Goal: Information Seeking & Learning: Understand process/instructions

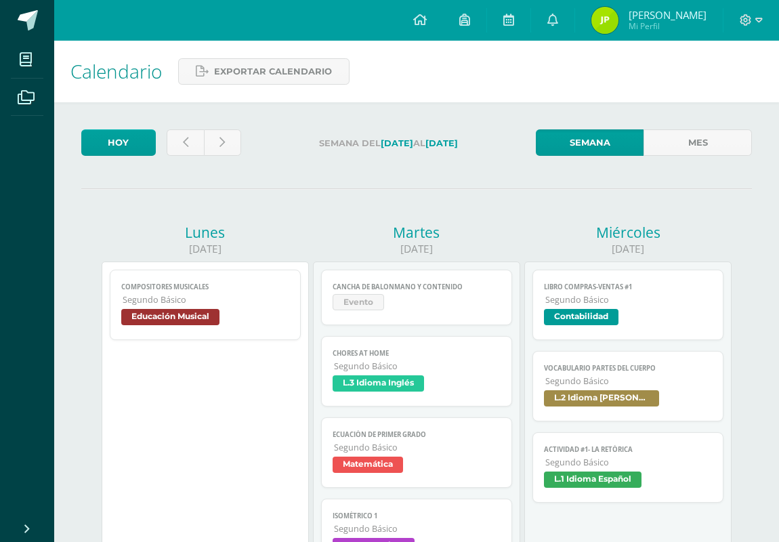
scroll to position [169, 0]
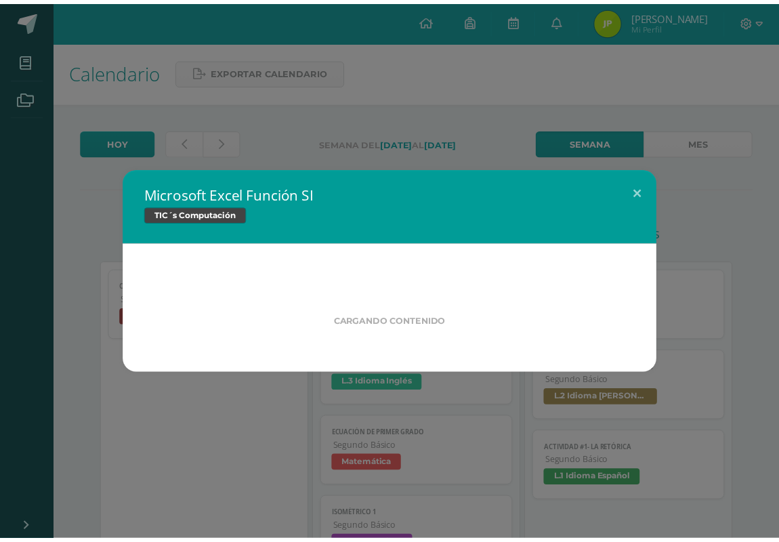
scroll to position [169, 0]
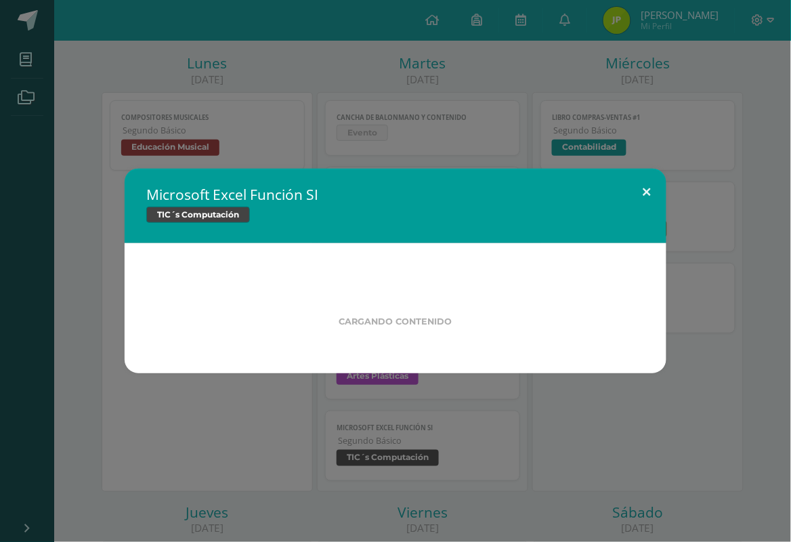
click at [633, 193] on button at bounding box center [647, 192] width 39 height 46
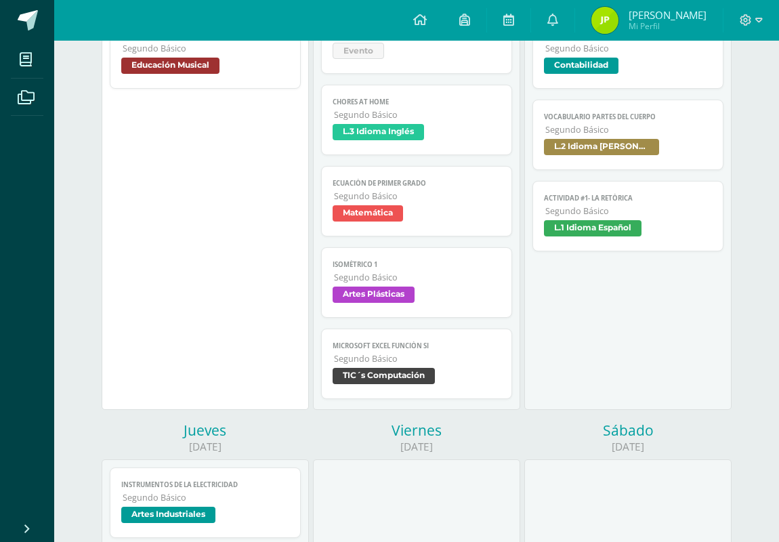
scroll to position [339, 0]
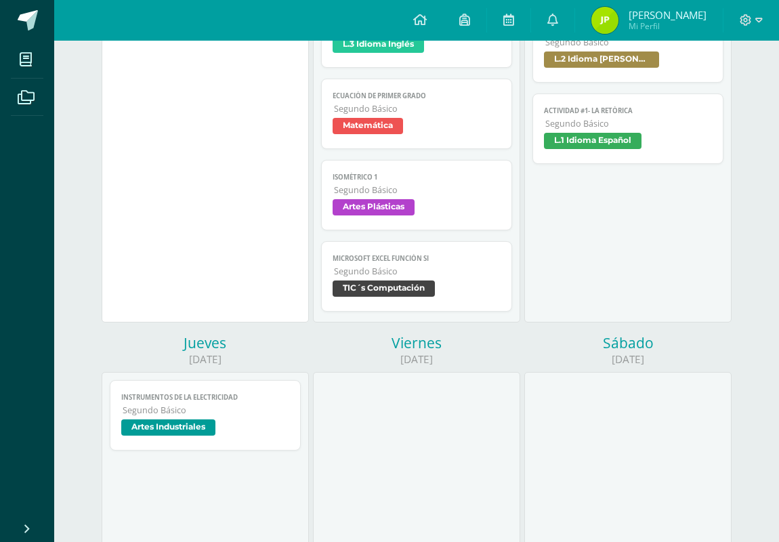
click at [422, 303] on link "Microsoft Excel Función SI Segundo Básico TIC´s Computación" at bounding box center [416, 276] width 190 height 70
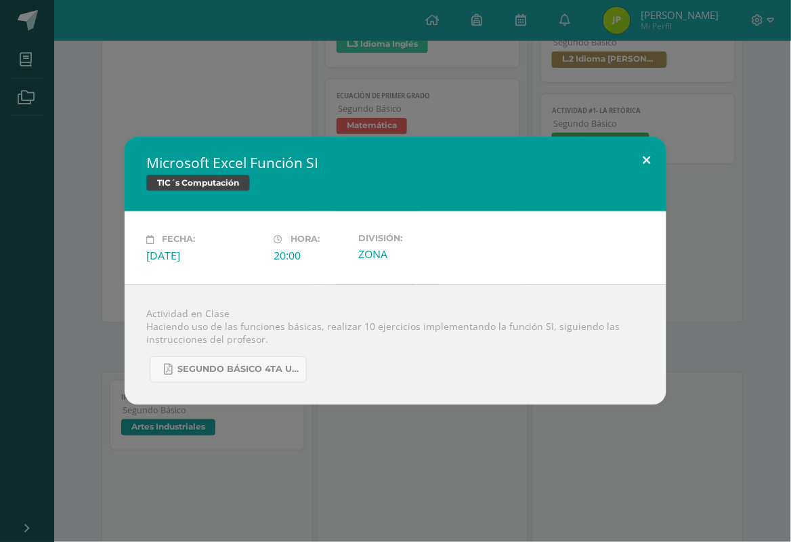
click at [651, 159] on button at bounding box center [647, 160] width 39 height 46
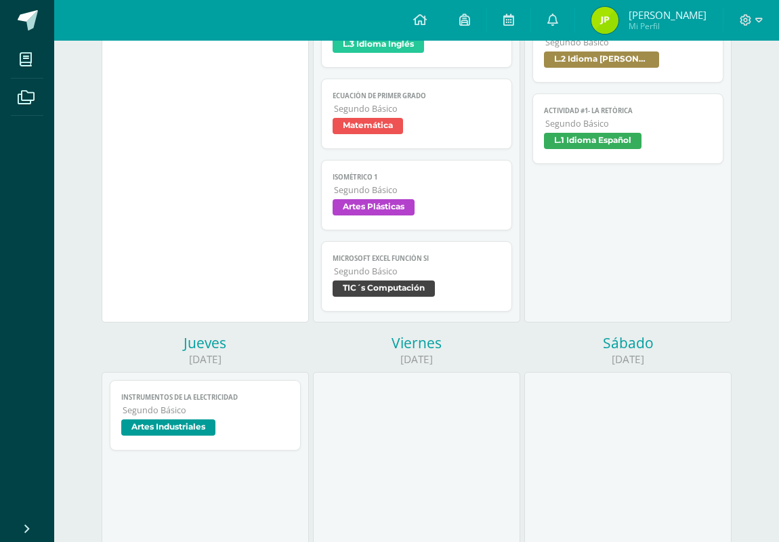
click at [622, 71] on span "L.2 Idioma [PERSON_NAME]" at bounding box center [627, 61] width 167 height 20
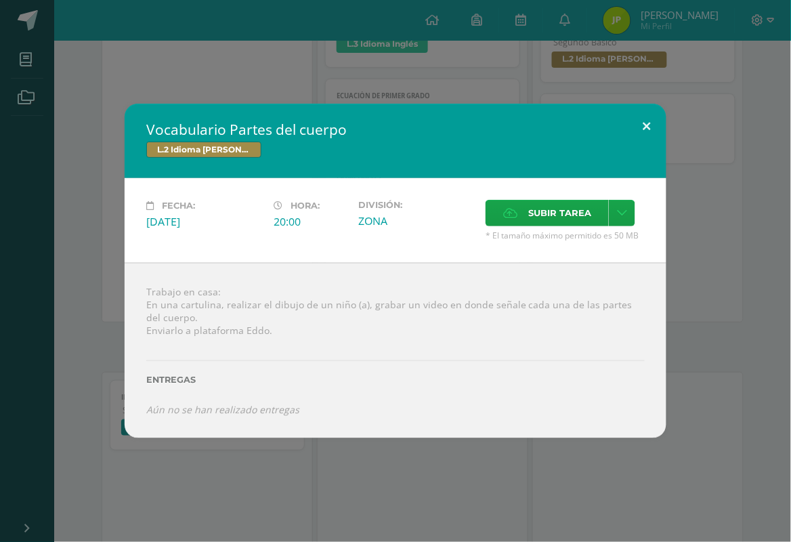
click at [631, 115] on button at bounding box center [647, 127] width 39 height 46
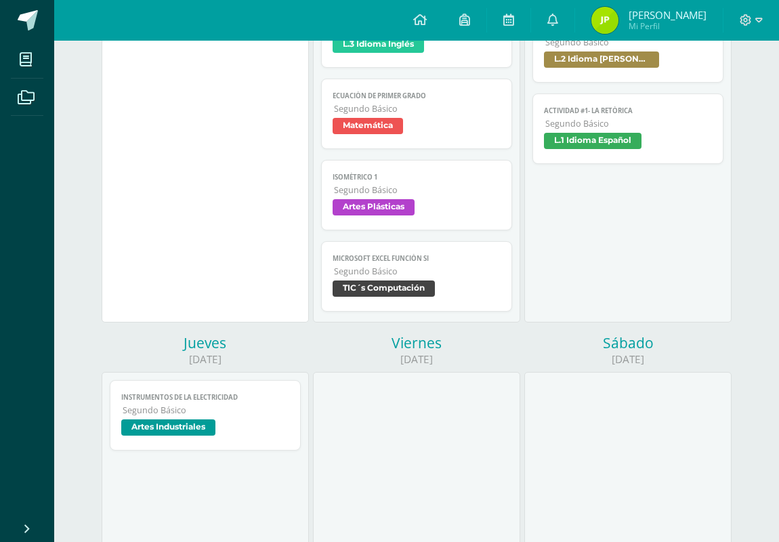
click at [340, 253] on link "Microsoft Excel Función SI Segundo Básico TIC´s Computación" at bounding box center [416, 276] width 190 height 70
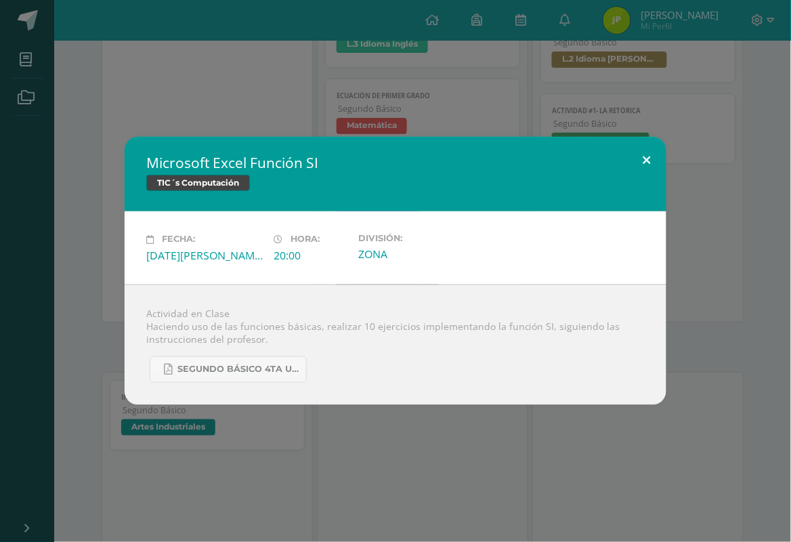
click at [657, 154] on button at bounding box center [647, 160] width 39 height 46
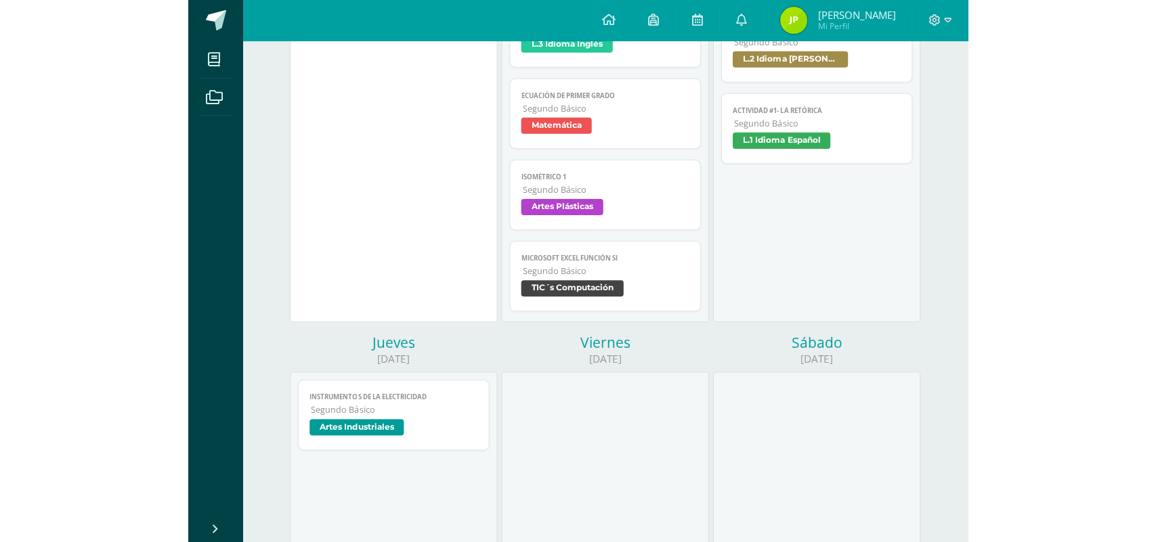
scroll to position [169, 0]
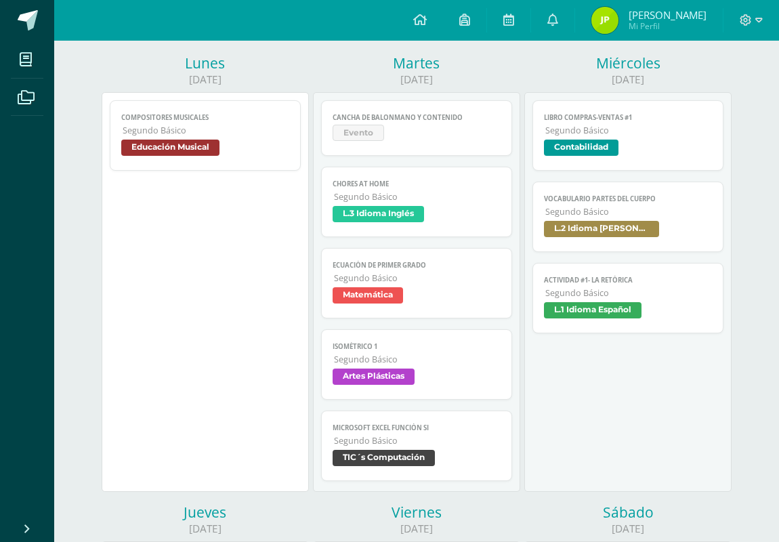
click at [632, 303] on link "Actividad #1- La Retórica Segundo Básico L.1 Idioma Español" at bounding box center [627, 298] width 190 height 70
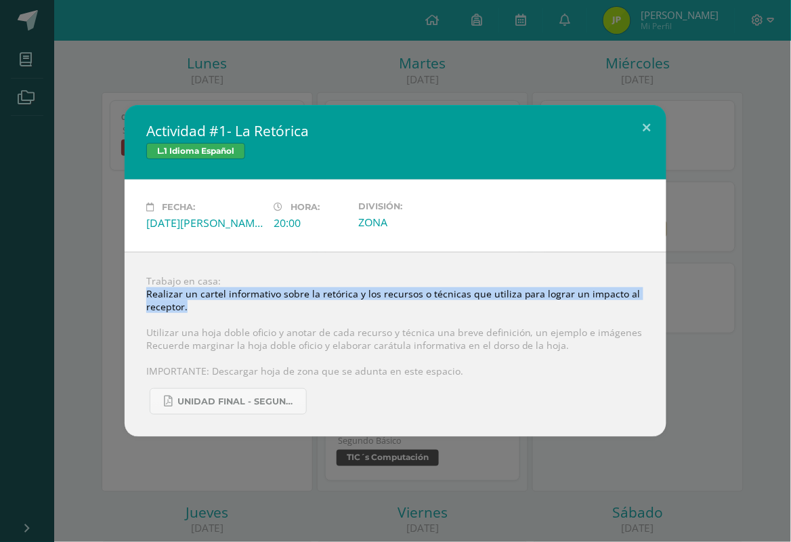
drag, startPoint x: 139, startPoint y: 293, endPoint x: 217, endPoint y: 303, distance: 78.5
click at [217, 303] on div "Trabajo en casa: Realizar un cartel informativo sobre la retórica y los recurso…" at bounding box center [396, 344] width 542 height 185
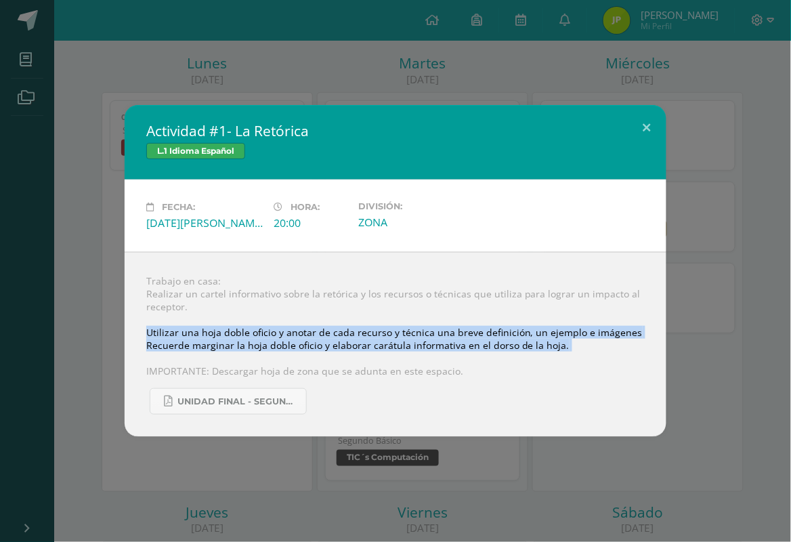
drag, startPoint x: 139, startPoint y: 329, endPoint x: 398, endPoint y: 357, distance: 260.8
click at [398, 357] on div "Trabajo en casa: Realizar un cartel informativo sobre la retórica y los recurso…" at bounding box center [396, 344] width 542 height 185
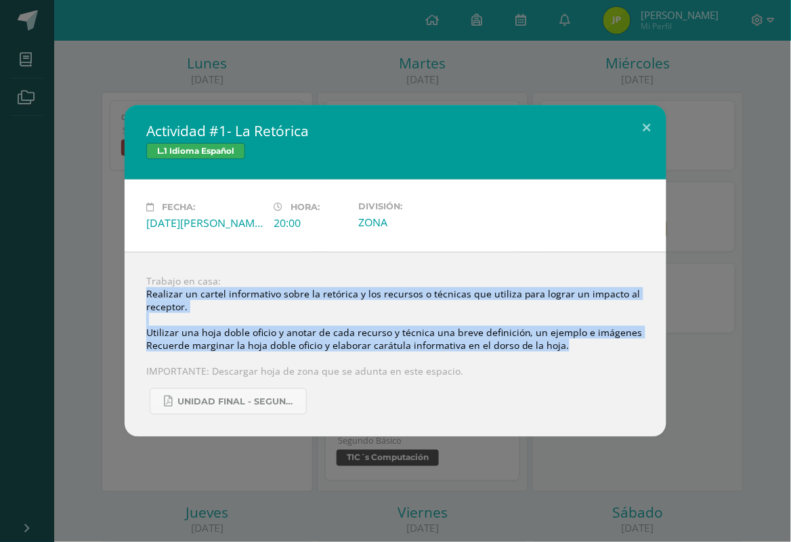
drag, startPoint x: 146, startPoint y: 296, endPoint x: 586, endPoint y: 349, distance: 443.3
click at [586, 349] on div "Trabajo en casa: Realizar un cartel informativo sobre la retórica y los recurso…" at bounding box center [396, 344] width 542 height 185
copy div "Realizar un cartel informativo sobre la retórica y los recursos o técnicas que …"
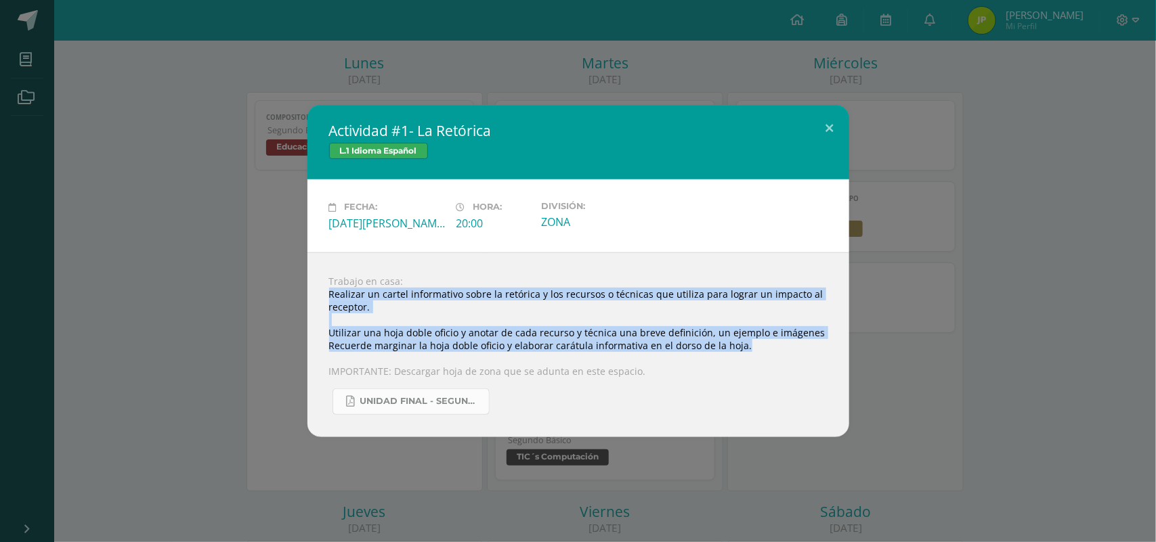
click at [429, 408] on link "UNIDAD FINAL - SEGUNDO BASICO A-B-C -.pdf" at bounding box center [410, 402] width 157 height 26
